Goal: Navigation & Orientation: Find specific page/section

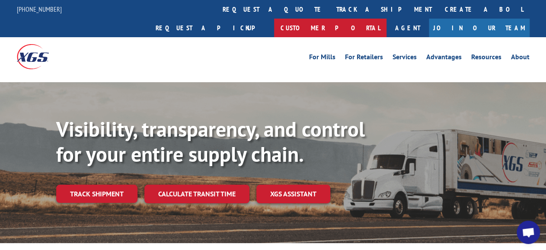
click at [386, 19] on link "Customer Portal" at bounding box center [330, 28] width 112 height 19
